Goal: Task Accomplishment & Management: Use online tool/utility

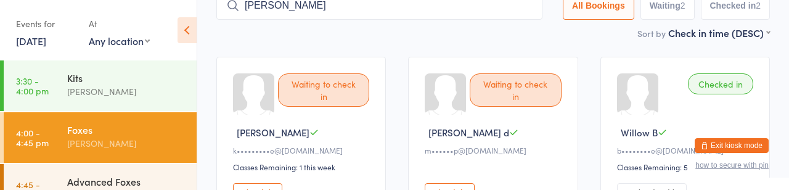
type input "[PERSON_NAME]"
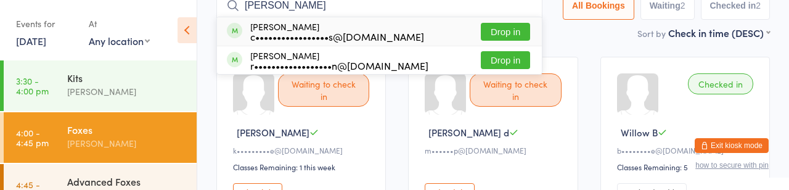
click at [360, 70] on div "r••••••••••••••••••n@[DOMAIN_NAME]" at bounding box center [339, 65] width 178 height 10
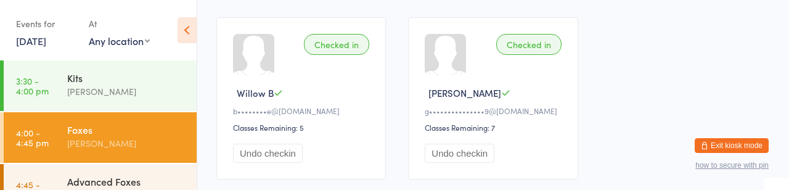
scroll to position [400, 0]
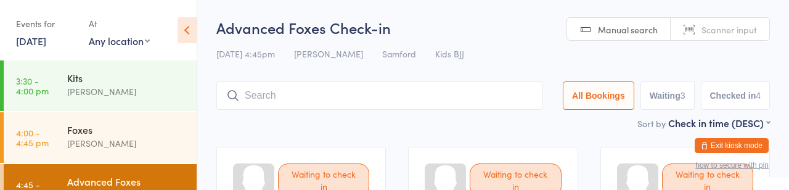
click at [409, 102] on input "search" at bounding box center [379, 95] width 326 height 28
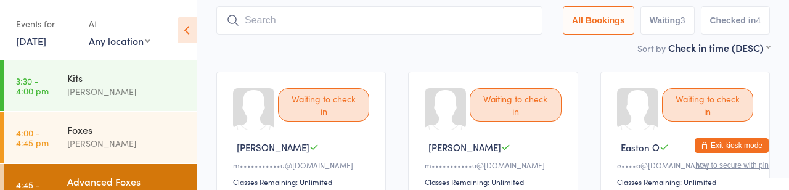
scroll to position [90, 0]
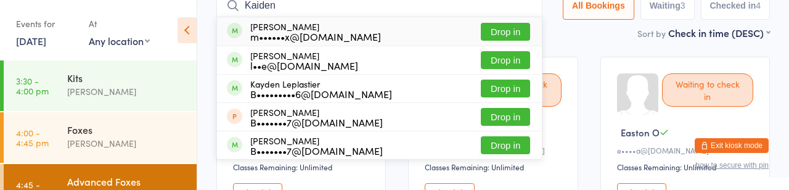
type input "Kaiden"
click at [481, 40] on button "Drop in" at bounding box center [505, 32] width 49 height 18
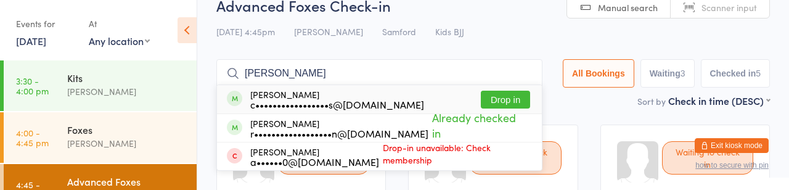
scroll to position [20, 0]
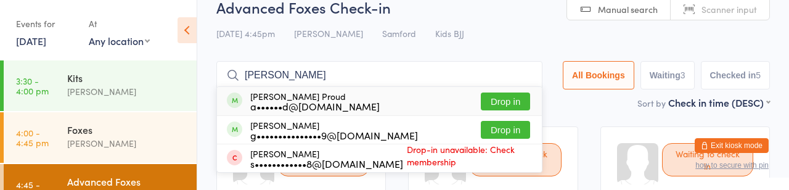
type input "[PERSON_NAME]"
click at [481, 110] on button "Drop in" at bounding box center [505, 101] width 49 height 18
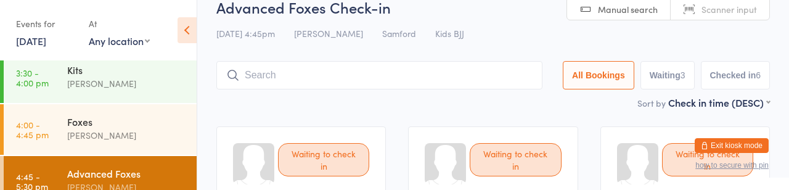
scroll to position [0, 0]
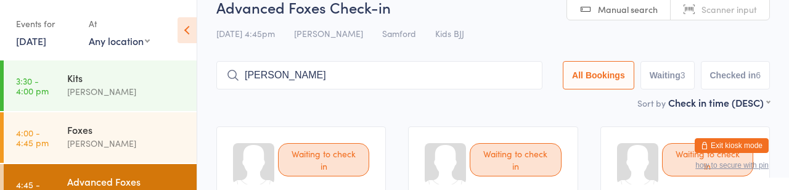
type input "[PERSON_NAME]"
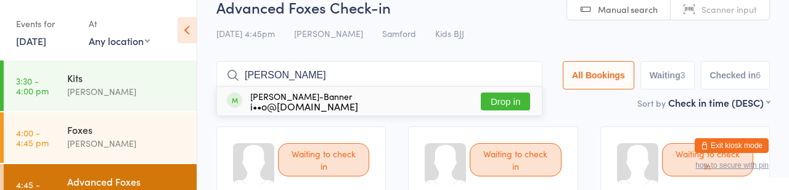
click at [481, 104] on button "Drop in" at bounding box center [505, 101] width 49 height 18
